Goal: Information Seeking & Learning: Learn about a topic

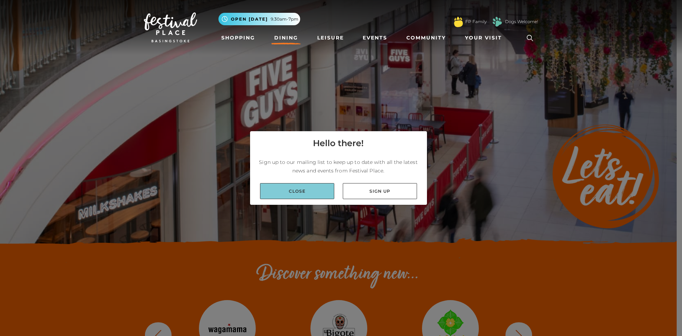
click at [295, 190] on link "Close" at bounding box center [297, 191] width 74 height 16
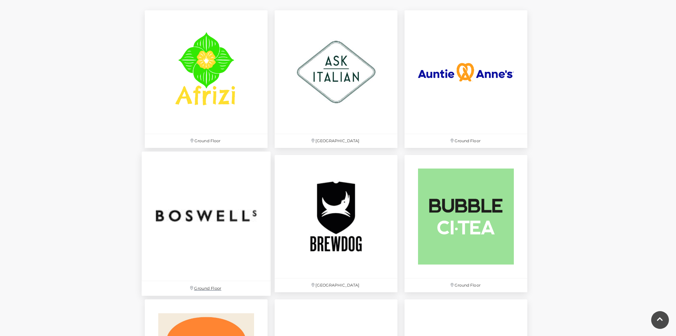
scroll to position [639, 0]
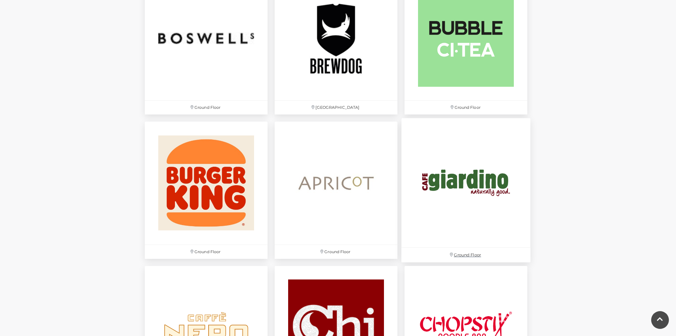
click at [468, 208] on img at bounding box center [466, 182] width 129 height 129
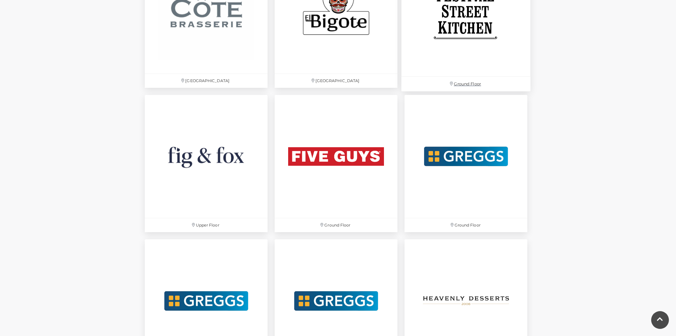
scroll to position [1136, 0]
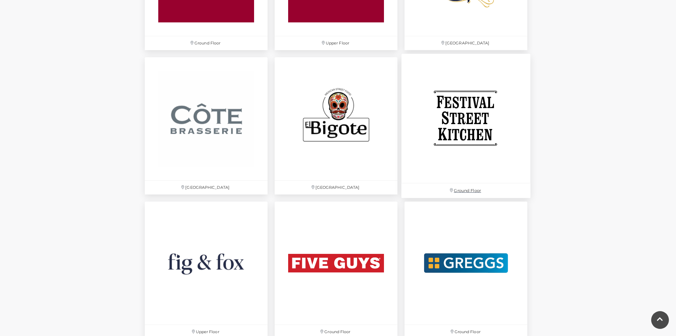
click at [458, 108] on img at bounding box center [466, 118] width 129 height 129
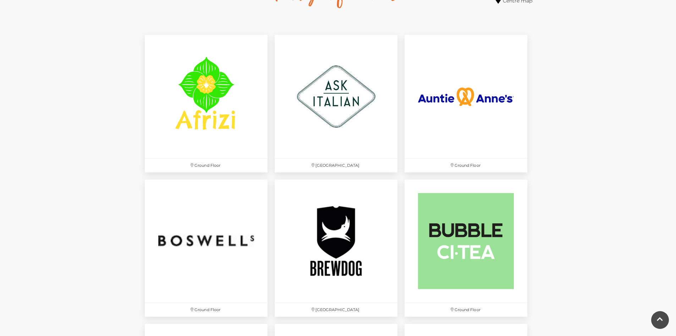
scroll to position [568, 0]
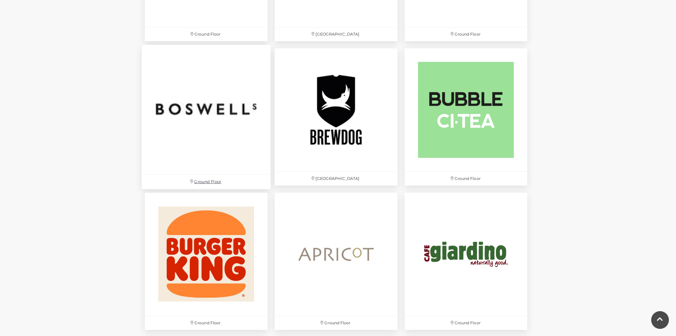
click at [190, 124] on img at bounding box center [206, 109] width 129 height 129
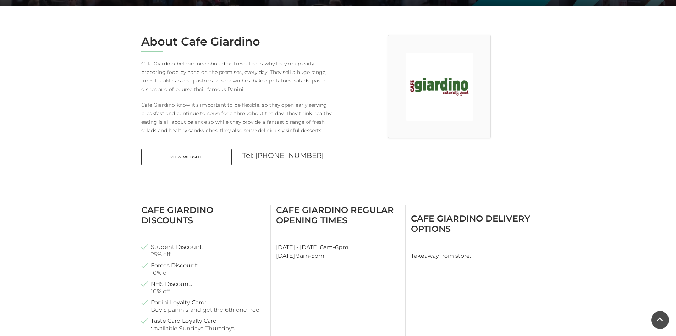
scroll to position [178, 0]
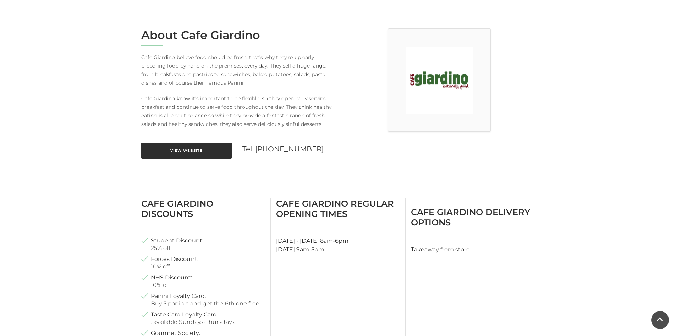
click at [215, 145] on link "View Website" at bounding box center [186, 150] width 91 height 16
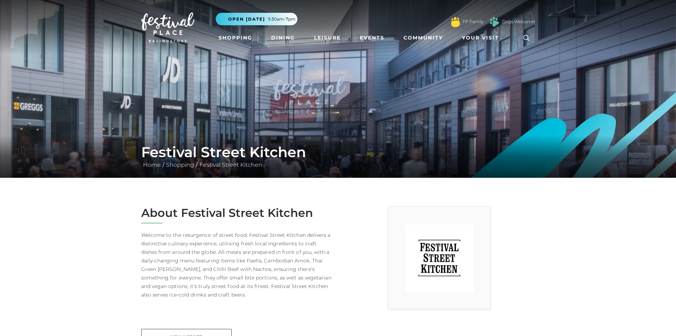
scroll to position [142, 0]
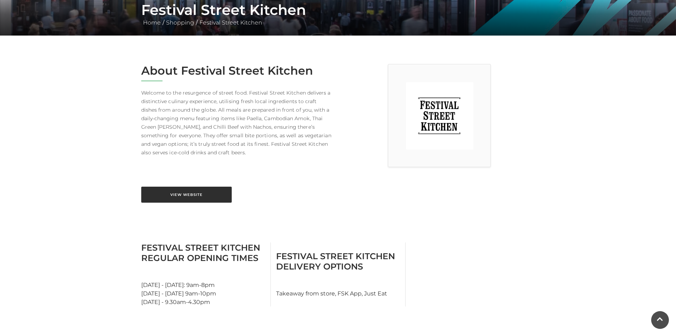
click at [202, 189] on link "View Website" at bounding box center [186, 194] width 91 height 16
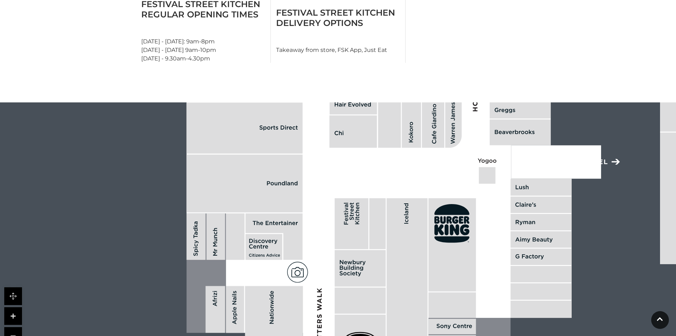
scroll to position [391, 0]
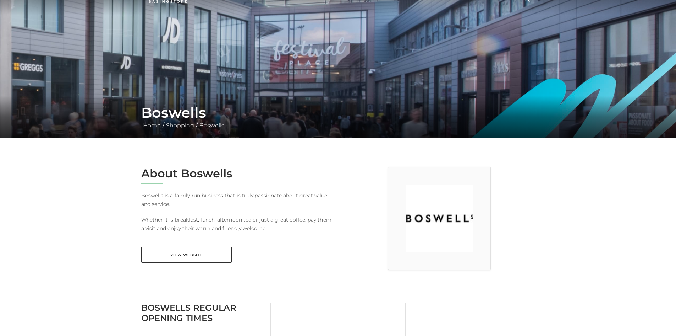
scroll to position [142, 0]
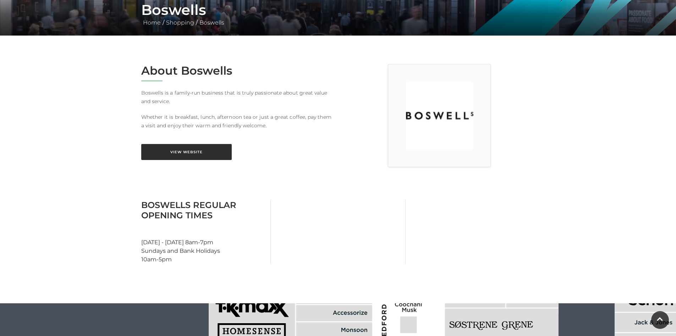
click at [184, 155] on link "View Website" at bounding box center [186, 152] width 91 height 16
